Goal: Task Accomplishment & Management: Manage account settings

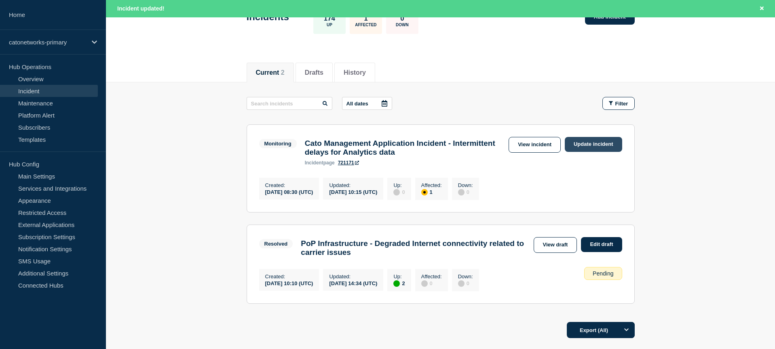
click at [593, 145] on link "Update incident" at bounding box center [592, 144] width 57 height 15
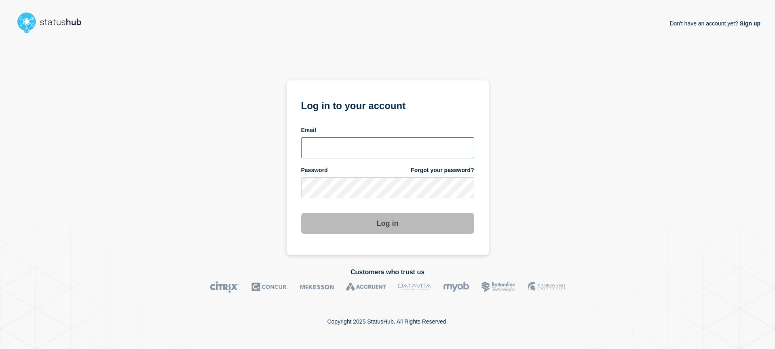
click at [323, 153] on input "email input" at bounding box center [387, 147] width 173 height 21
type input "8"
type input "[EMAIL_ADDRESS][DOMAIN_NAME]"
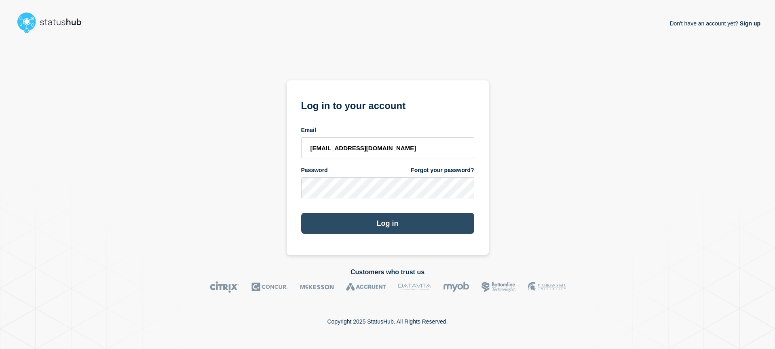
click at [388, 224] on button "Log in" at bounding box center [387, 223] width 173 height 21
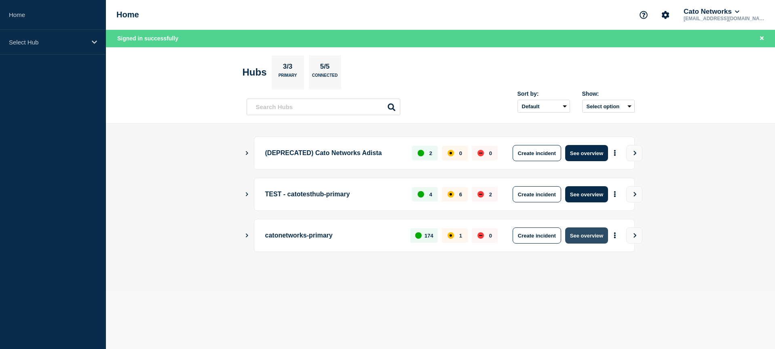
click at [588, 237] on button "See overview" at bounding box center [586, 235] width 43 height 16
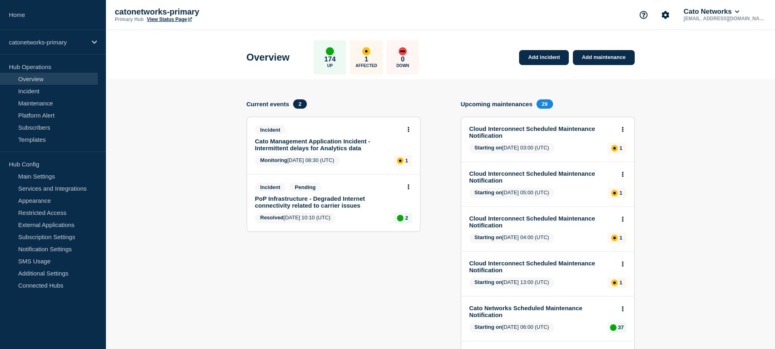
click at [333, 145] on link "Cato Management Application Incident - Intermittent delays for Analytics data" at bounding box center [328, 145] width 146 height 14
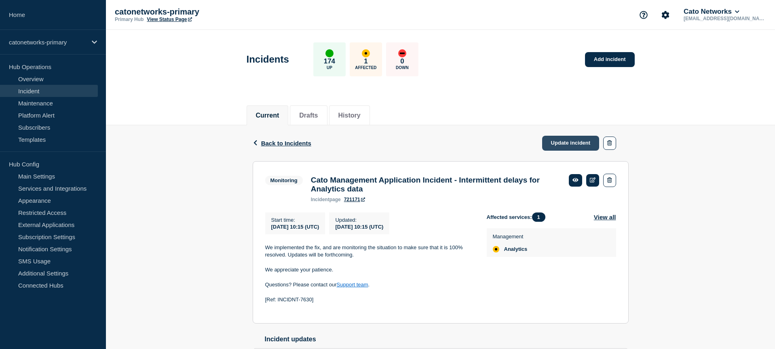
click at [566, 141] on link "Update incident" at bounding box center [570, 143] width 57 height 15
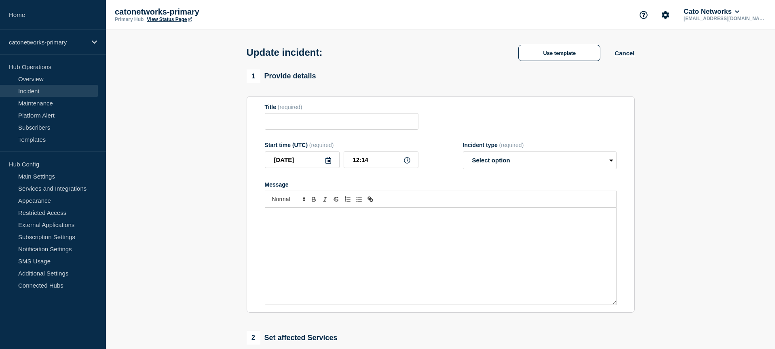
type input "Cato Management Application Incident - Intermittent delays for Analytics data"
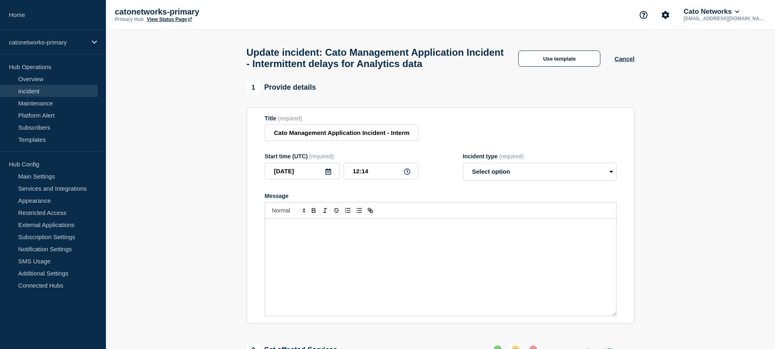
click at [572, 67] on div "Use template" at bounding box center [559, 59] width 110 height 16
click at [572, 58] on button "Use template" at bounding box center [559, 59] width 82 height 16
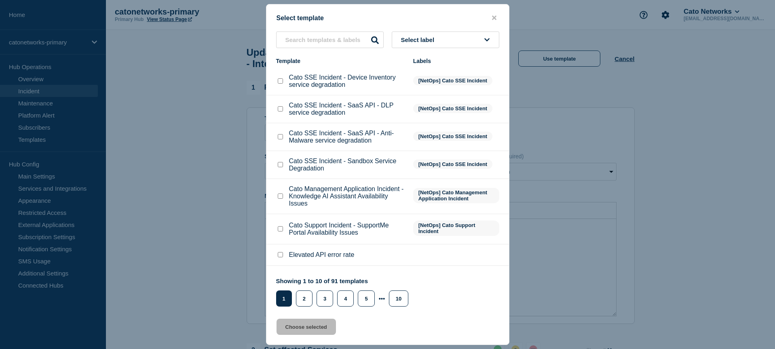
click at [444, 151] on li "Cato SSE Incident - SaaS API - Anti-Malware service degradation [NetOps] Cato S…" at bounding box center [387, 137] width 242 height 28
click at [451, 36] on button "Select label" at bounding box center [445, 40] width 107 height 17
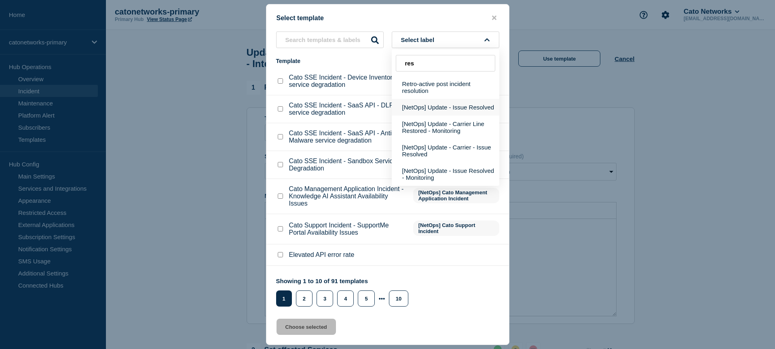
type input "res"
click at [464, 116] on button "[NetOps] Update - Issue Resolved" at bounding box center [445, 107] width 107 height 17
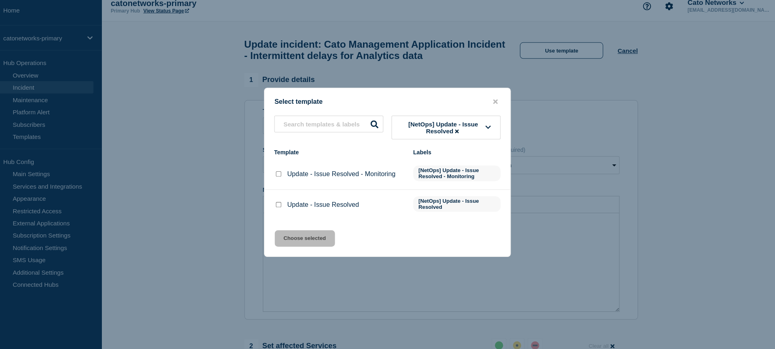
scroll to position [6, 0]
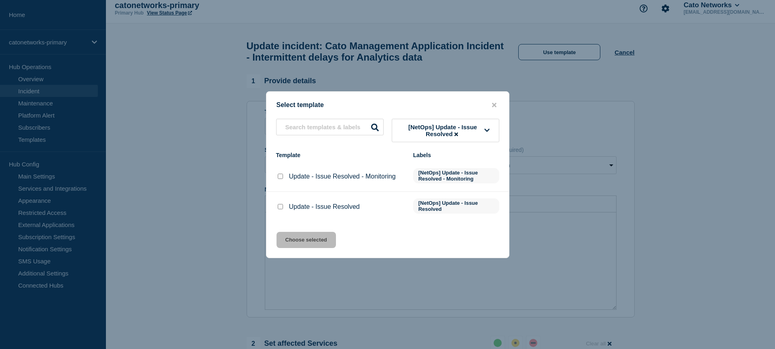
click at [278, 209] on input "Update - Issue Resolved checkbox" at bounding box center [280, 206] width 5 height 5
checkbox input "true"
click at [303, 244] on button "Choose selected" at bounding box center [305, 240] width 59 height 16
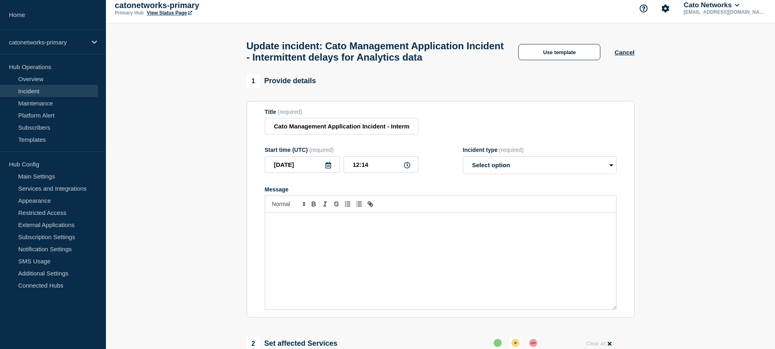
select select "resolved"
radio input "false"
radio input "true"
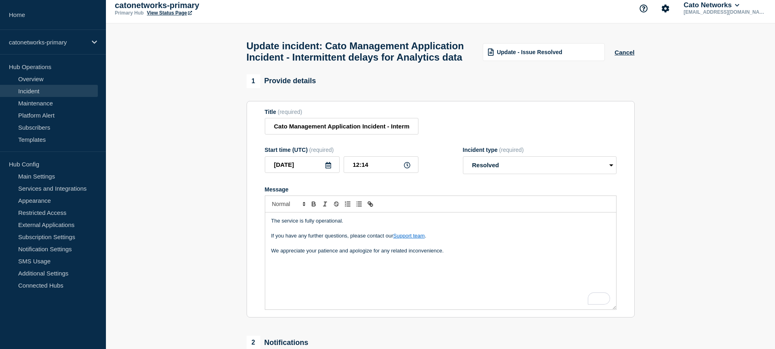
click at [461, 255] on p "We appreciate your patience and apologize for any related inconvenience." at bounding box center [440, 250] width 339 height 7
click at [372, 171] on input "12:14" at bounding box center [380, 164] width 75 height 17
type input "12:00"
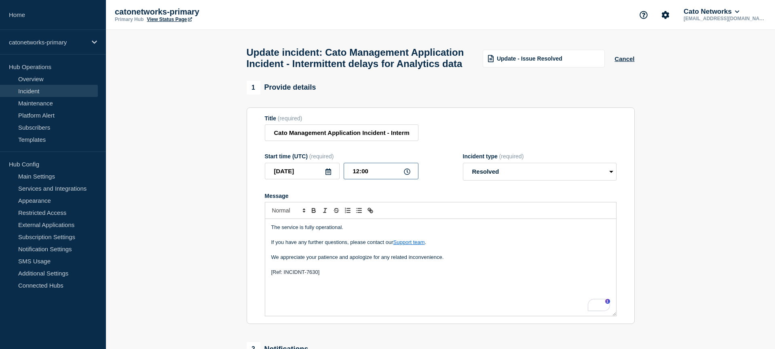
scroll to position [165, 0]
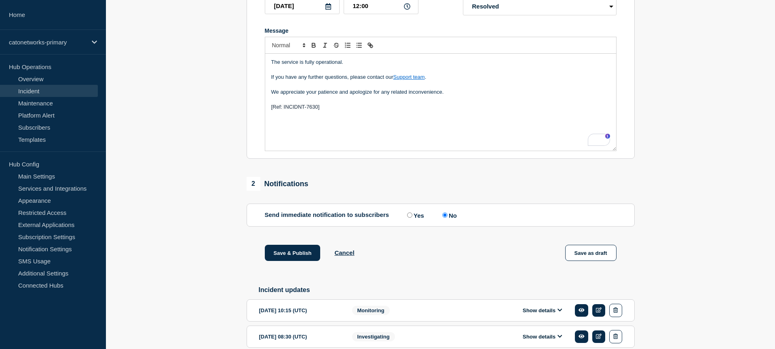
click at [407, 218] on input "Yes" at bounding box center [409, 215] width 5 height 5
radio input "true"
radio input "false"
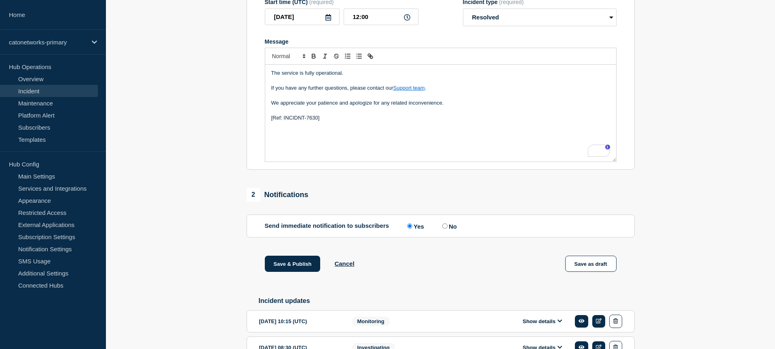
scroll to position [155, 0]
click at [404, 278] on div "Save & Publish Cancel Save as draft" at bounding box center [440, 273] width 388 height 36
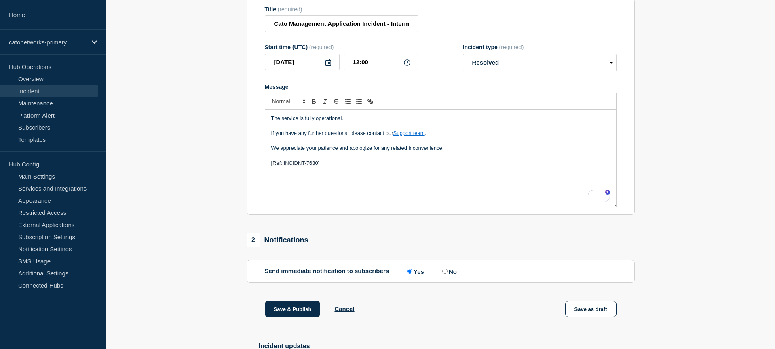
scroll to position [101, 0]
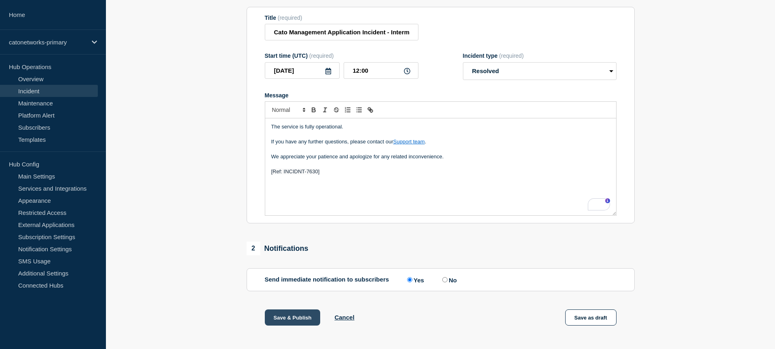
click at [293, 326] on button "Save & Publish" at bounding box center [293, 318] width 56 height 16
